Goal: Task Accomplishment & Management: Manage account settings

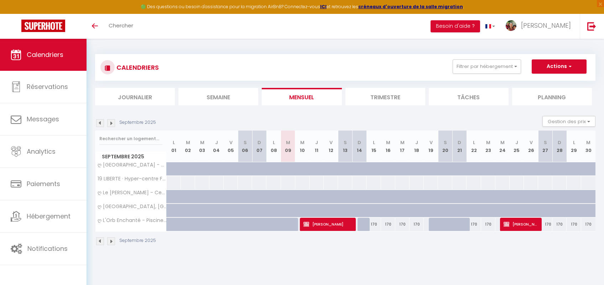
click at [339, 229] on span "Estelle REZETTE" at bounding box center [326, 225] width 47 height 14
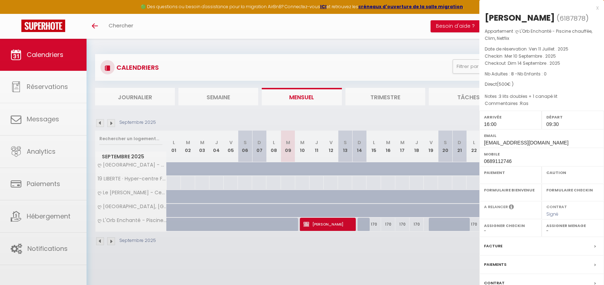
select select "OK"
select select "1"
select select "0"
select select "1"
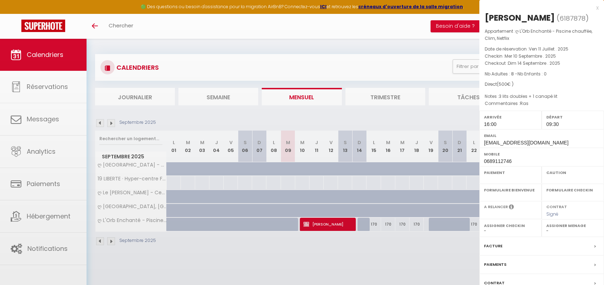
select select
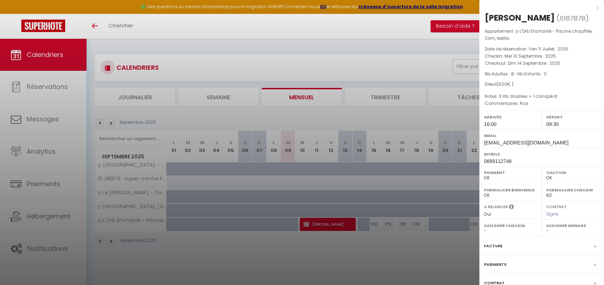
click at [510, 266] on div "Paiements" at bounding box center [541, 265] width 125 height 19
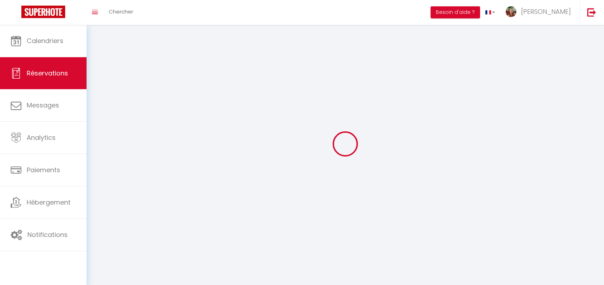
click at [592, 265] on body "× Toggle navigation Toggle Search Toggle menubar Chercher BUTTON Besoin d'aide …" at bounding box center [302, 167] width 604 height 285
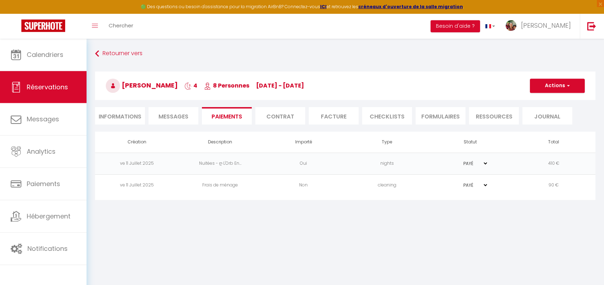
click at [453, 160] on select "PAYÉ EN ATTENTE" at bounding box center [471, 163] width 36 height 7
select select "0"
click option "EN ATTENTE" at bounding box center [0, 0] width 0 height 0
click at [548, 164] on td "410 €" at bounding box center [553, 164] width 83 height 22
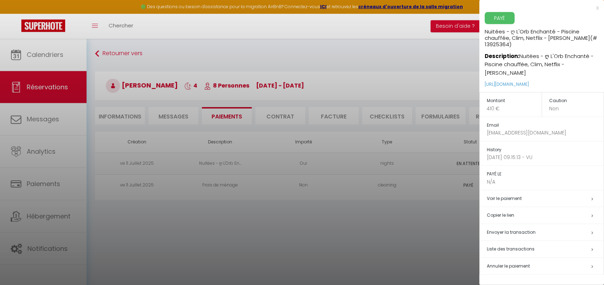
click at [551, 229] on h5 "Envoyer la transaction" at bounding box center [545, 233] width 117 height 8
select select "fr"
type input "stelrezz@gmail.com"
type input "Demande de paiement"
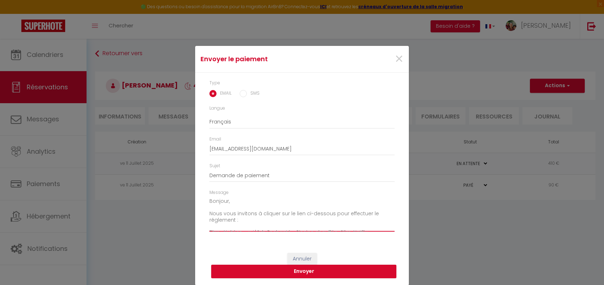
click at [227, 203] on textarea "Bonjour, Nous vous invitons à cliquer sur le lien ci-dessous pour effectuer le …" at bounding box center [301, 214] width 185 height 36
click at [227, 202] on textarea "Bonjour, Nous vous invitons à cliquer sur le lien ci-dessous pour effectuer le …" at bounding box center [301, 214] width 185 height 36
click at [372, 214] on textarea "Bonjour Estelle, Nous vous invitons à cliquer sur le lien ci-dessous pour effec…" at bounding box center [301, 214] width 185 height 36
click at [332, 228] on textarea "Bonjour Estelle, Nous vous invitons à cliquer sur le lien ci-dessous pour effec…" at bounding box center [301, 214] width 185 height 36
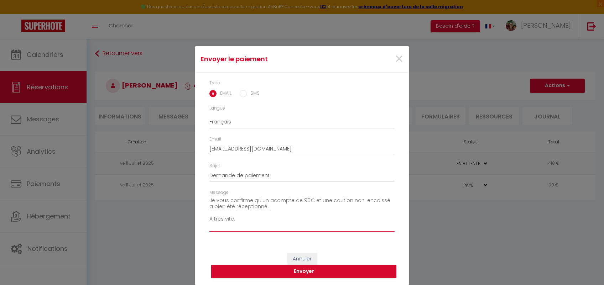
scroll to position [80, 0]
click at [234, 208] on textarea "Bonjour Estelle, Nous vous invitons à cliquer sur le lien ci-dessous pour effec…" at bounding box center [301, 214] width 185 height 36
drag, startPoint x: 327, startPoint y: 226, endPoint x: 296, endPoint y: 229, distance: 30.8
click at [252, 216] on textarea "Bonjour Estelle, Nous vous invitons à cliquer sur le lien ci-dessous pour effec…" at bounding box center [301, 214] width 185 height 36
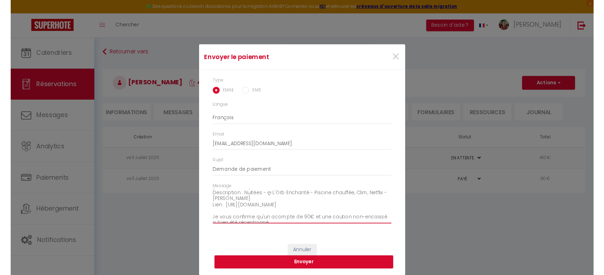
scroll to position [36, 0]
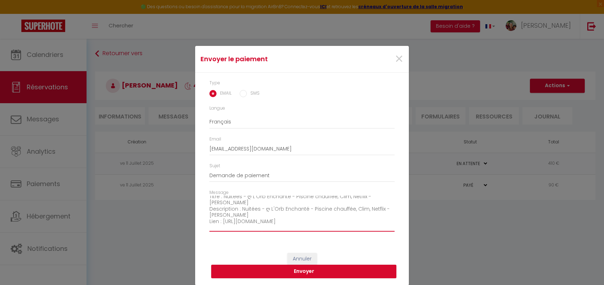
drag, startPoint x: 329, startPoint y: 221, endPoint x: 233, endPoint y: 230, distance: 96.2
click at [222, 223] on textarea "Bonjour Estelle, Nous vous invitons à cliquer sur le lien ci-dessous pour effec…" at bounding box center [301, 214] width 185 height 36
type textarea "Bonjour Estelle, Nous vous invitons à cliquer sur le lien ci-dessous pour effec…"
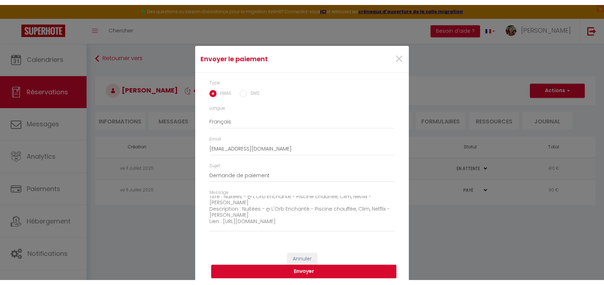
scroll to position [0, 0]
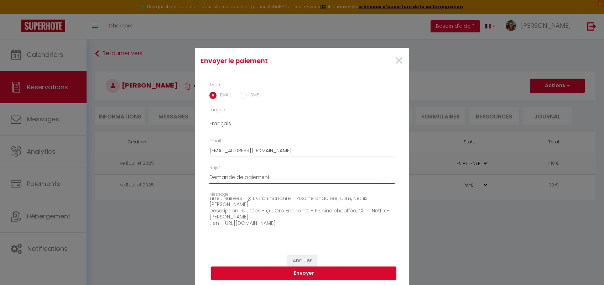
click at [277, 178] on input "Demande de paiement" at bounding box center [301, 177] width 185 height 13
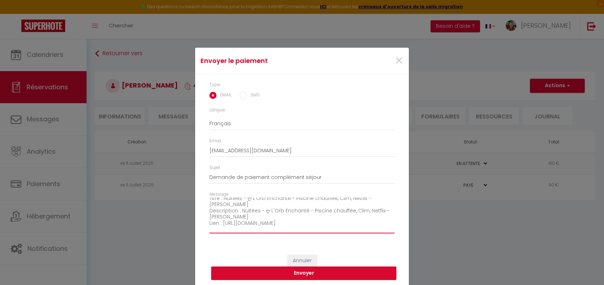
drag, startPoint x: 265, startPoint y: 211, endPoint x: 306, endPoint y: 211, distance: 41.3
click at [306, 211] on textarea "Bonjour Estelle, Nous vous invitons à cliquer sur le lien ci-dessous pour effec…" at bounding box center [301, 216] width 185 height 36
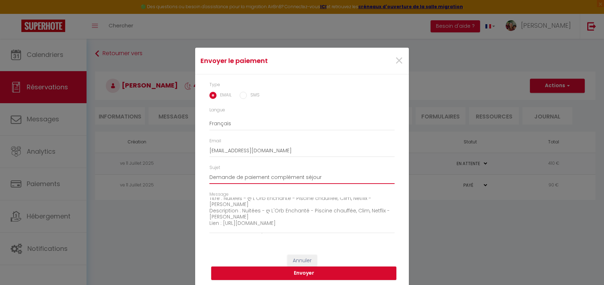
click at [321, 175] on input "Demande de paiement complément séjour" at bounding box center [301, 177] width 185 height 13
paste input "ღ L'Orb Enchanté"
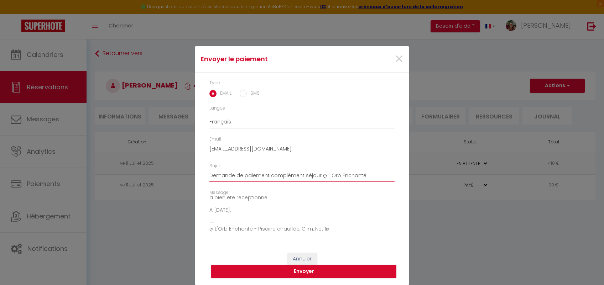
scroll to position [81, 0]
type input "Demande de paiement complément séjour ღ L'Orb Enchanté"
click at [246, 94] on input "SMS" at bounding box center [243, 93] width 7 height 7
radio input "true"
radio input "false"
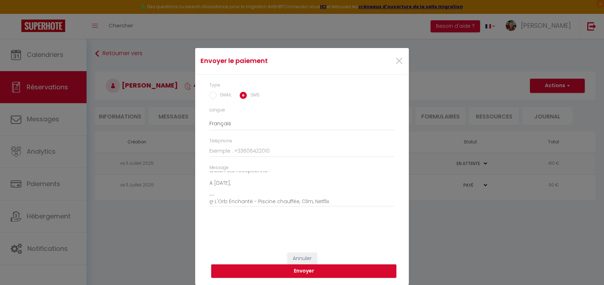
scroll to position [1, 0]
click at [214, 98] on input "EMAIL" at bounding box center [212, 95] width 7 height 7
radio input "true"
radio input "false"
type input "stelrezz@gmail.com"
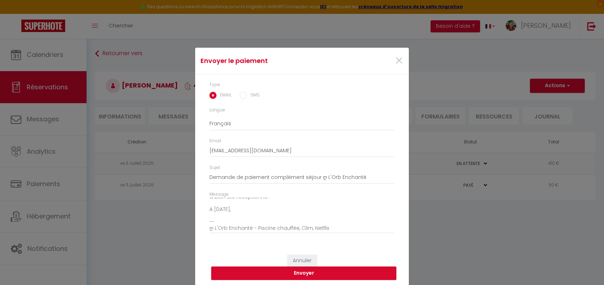
scroll to position [2, 0]
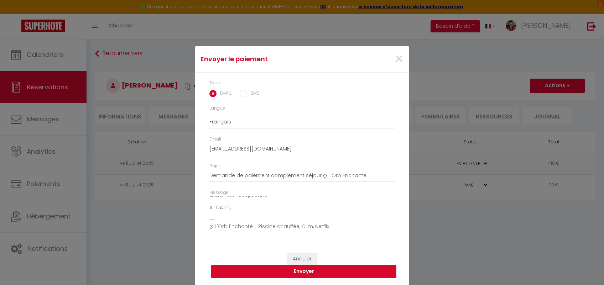
click at [322, 272] on button "Envoyer" at bounding box center [303, 272] width 185 height 14
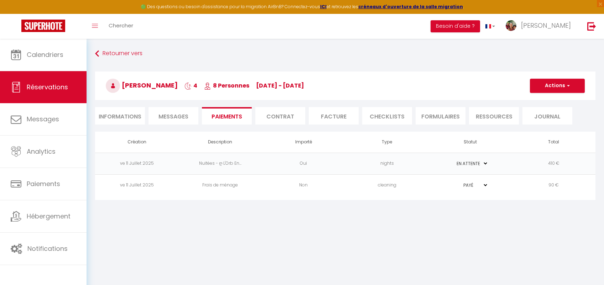
click at [333, 120] on li "Facture" at bounding box center [334, 115] width 50 height 17
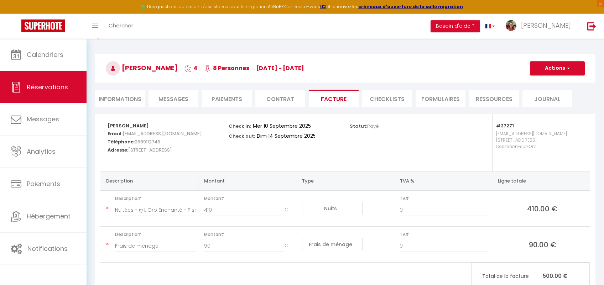
scroll to position [5, 0]
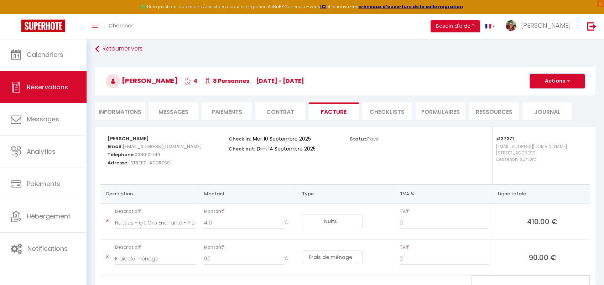
click at [558, 87] on button "Actions" at bounding box center [557, 81] width 55 height 14
click at [556, 104] on link "Aperçu et éditer" at bounding box center [552, 105] width 60 height 9
click at [272, 111] on li "Contrat" at bounding box center [280, 111] width 50 height 17
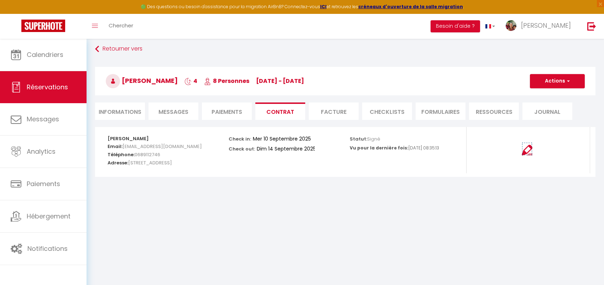
click at [522, 150] on img at bounding box center [527, 150] width 11 height 11
click at [234, 114] on li "Paiements" at bounding box center [227, 111] width 50 height 17
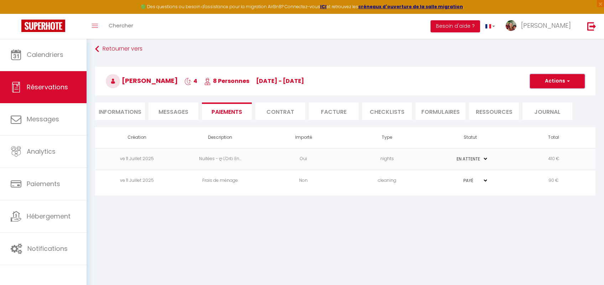
click at [554, 88] on button "Actions" at bounding box center [557, 81] width 55 height 14
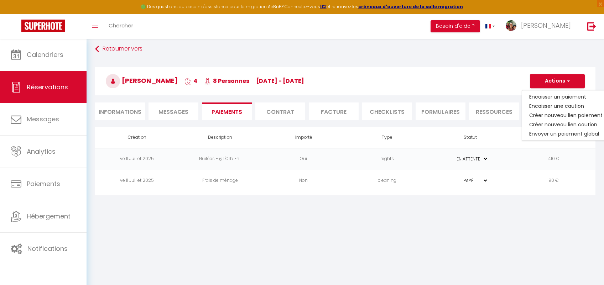
click at [462, 89] on h3 "Estelle REZETTE 4 8 Personnes me 10 Sep - di 14 Sep" at bounding box center [345, 81] width 500 height 28
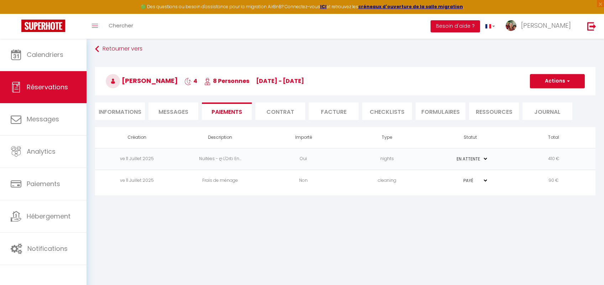
click at [372, 165] on td "nights" at bounding box center [386, 159] width 83 height 22
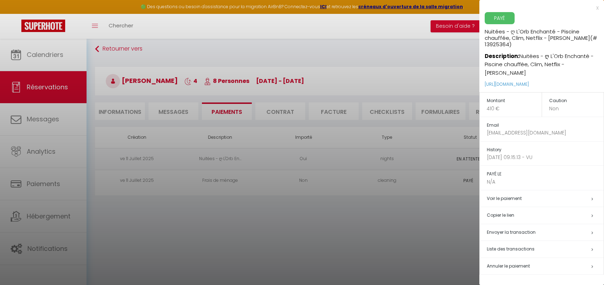
click at [539, 195] on h5 "Voir le paiement" at bounding box center [545, 199] width 117 height 8
click at [502, 195] on link "Voir le paiement" at bounding box center [504, 198] width 35 height 6
click at [440, 244] on div at bounding box center [302, 142] width 604 height 285
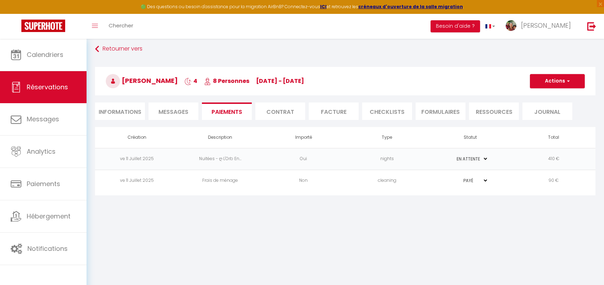
click at [441, 183] on td "PAYÉ EN ATTENTE" at bounding box center [470, 181] width 83 height 22
click at [403, 182] on td "cleaning" at bounding box center [386, 181] width 83 height 22
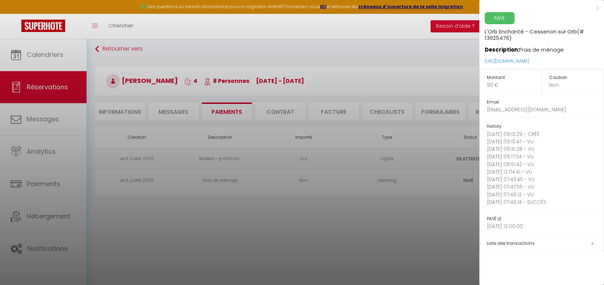
click at [503, 244] on span "Liste des transactions" at bounding box center [511, 243] width 48 height 6
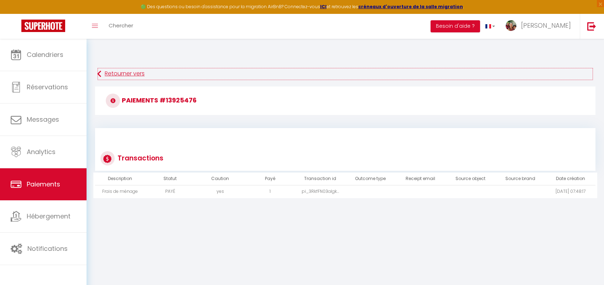
click at [99, 71] on icon at bounding box center [99, 74] width 4 height 13
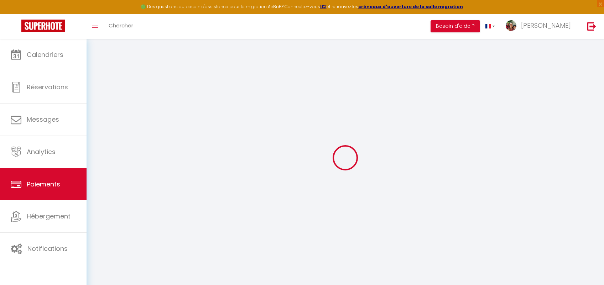
select select "2"
select select "0"
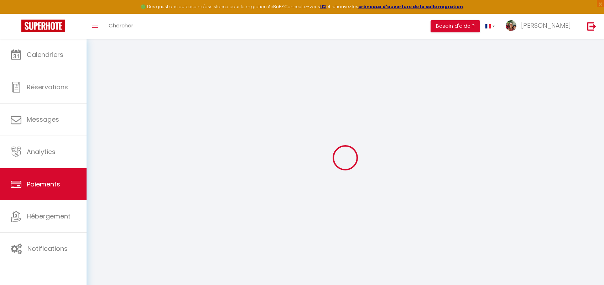
select select "0"
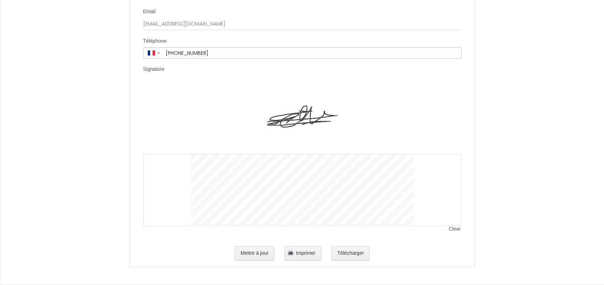
scroll to position [1477, 0]
click at [263, 253] on button "Mettre à jour" at bounding box center [255, 253] width 40 height 14
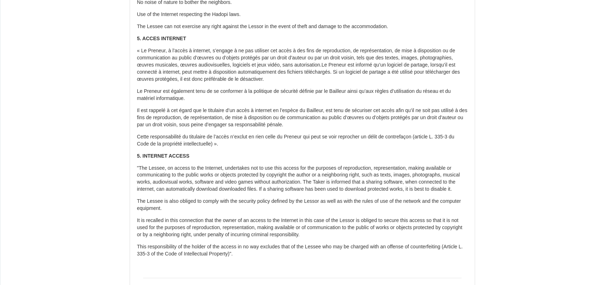
scroll to position [75, 0]
